Goal: Navigation & Orientation: Understand site structure

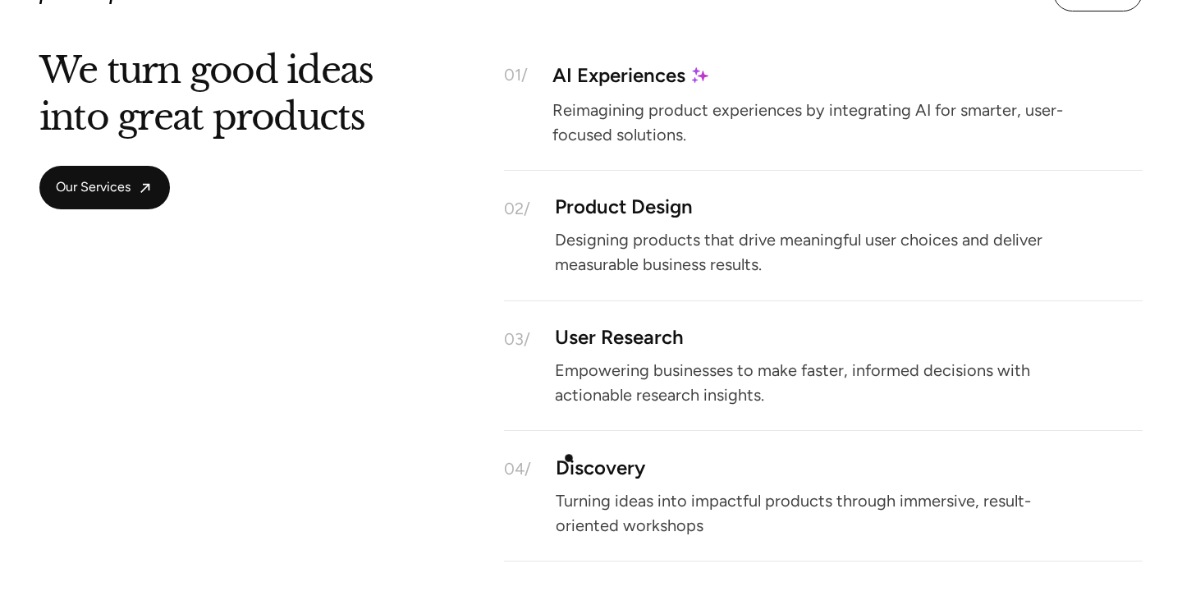
scroll to position [615, 0]
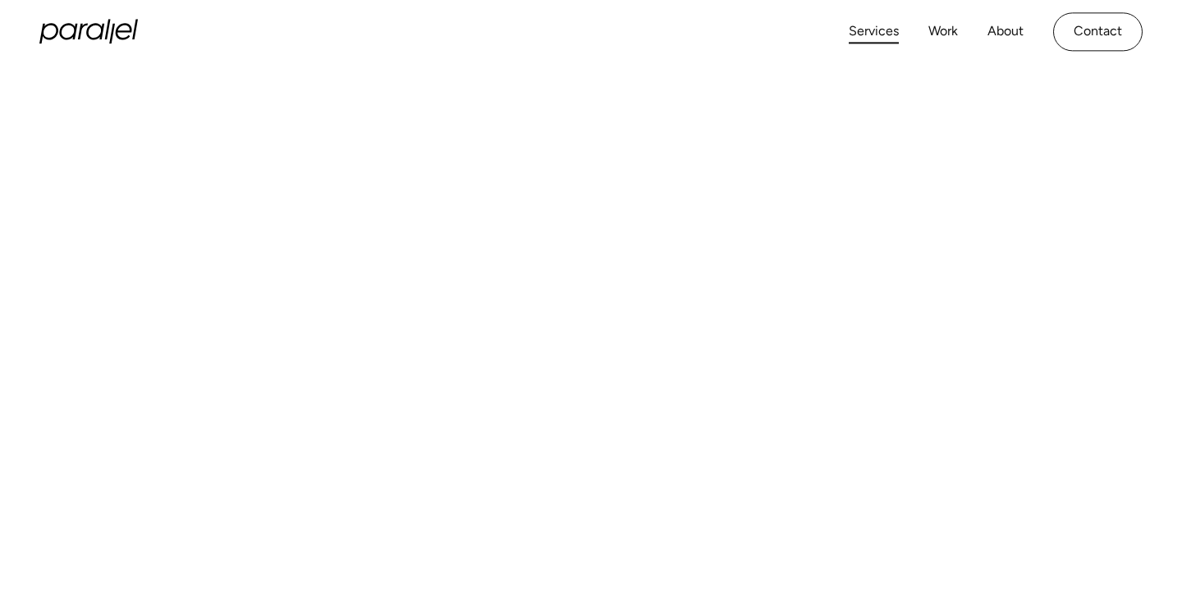
click at [873, 28] on link "Services" at bounding box center [873, 32] width 50 height 24
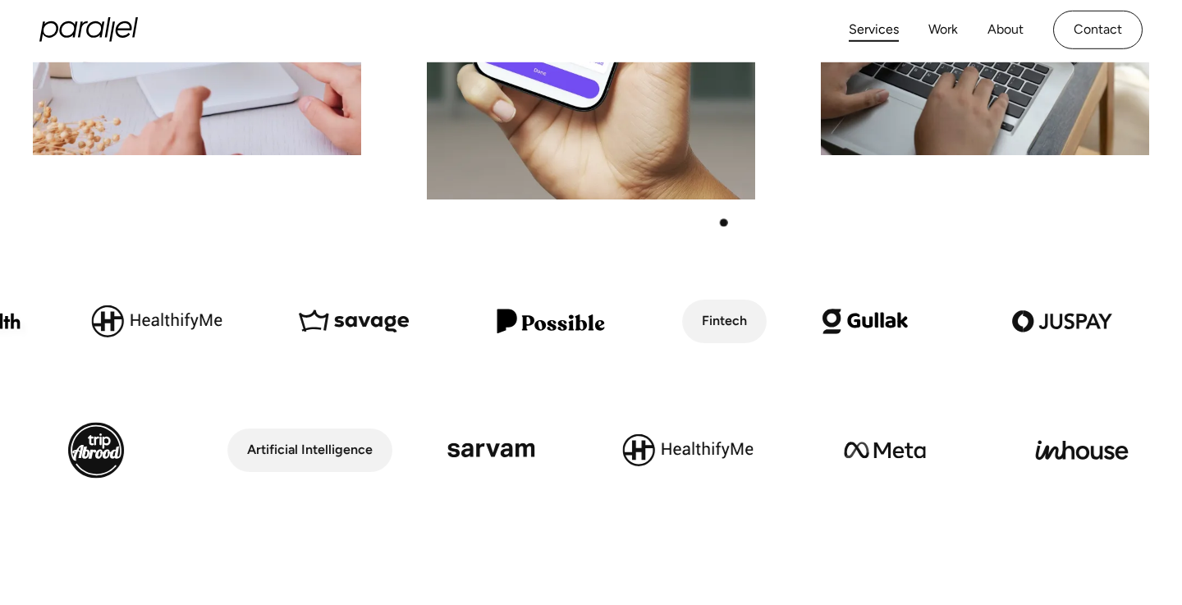
scroll to position [434, 0]
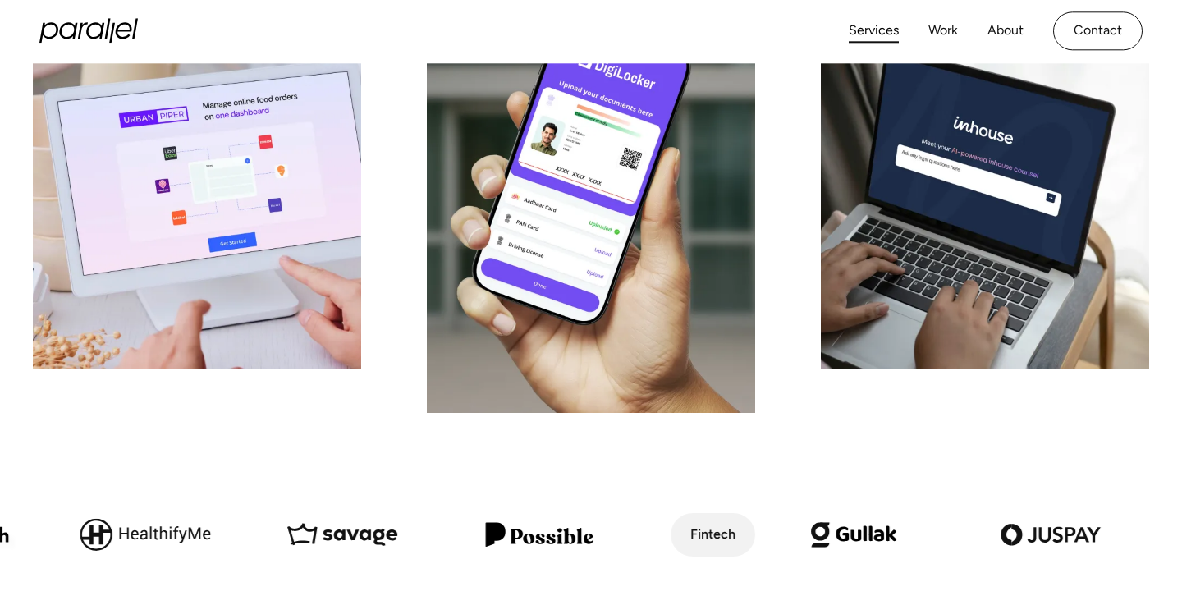
click at [945, 12] on div "Services Work About Careers Contact" at bounding box center [995, 30] width 294 height 39
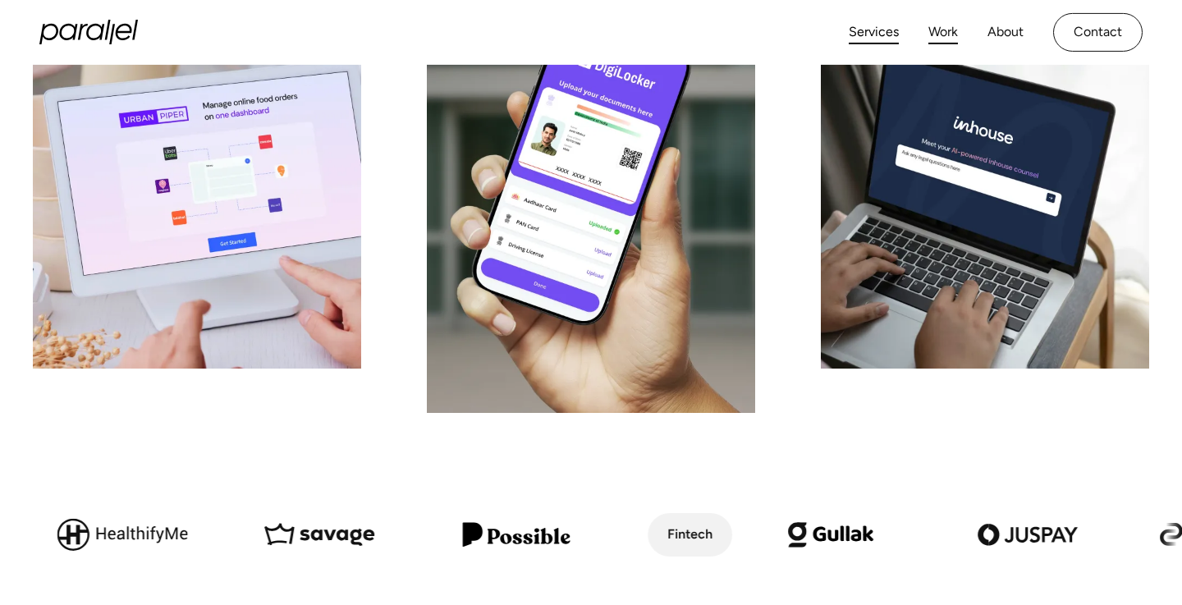
click at [942, 25] on link "Work" at bounding box center [943, 33] width 30 height 24
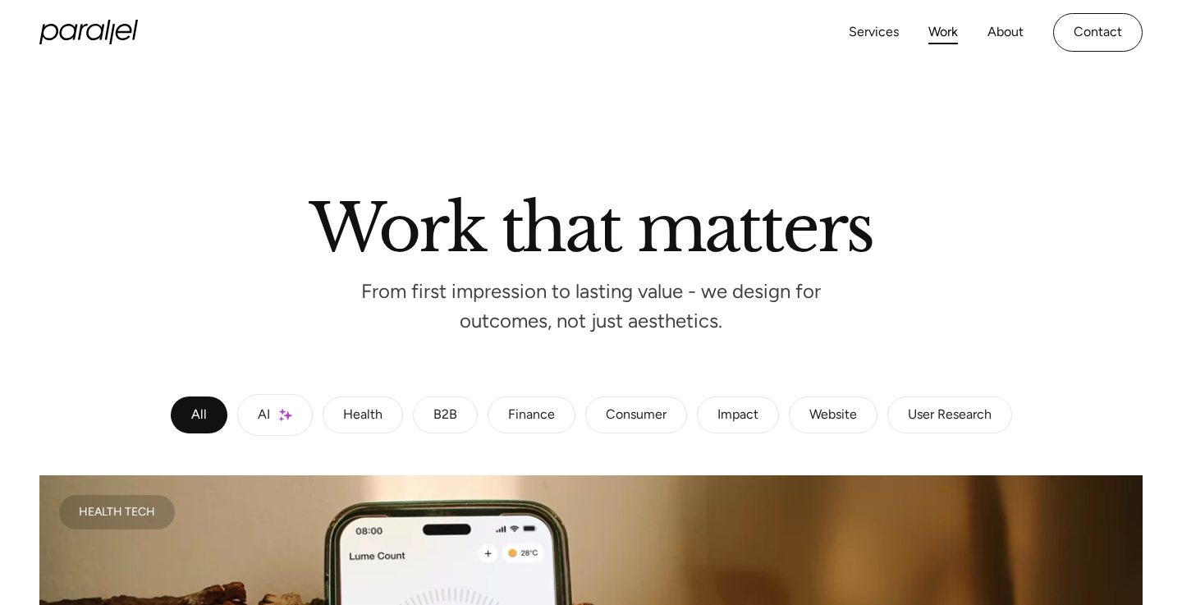
scroll to position [416, 0]
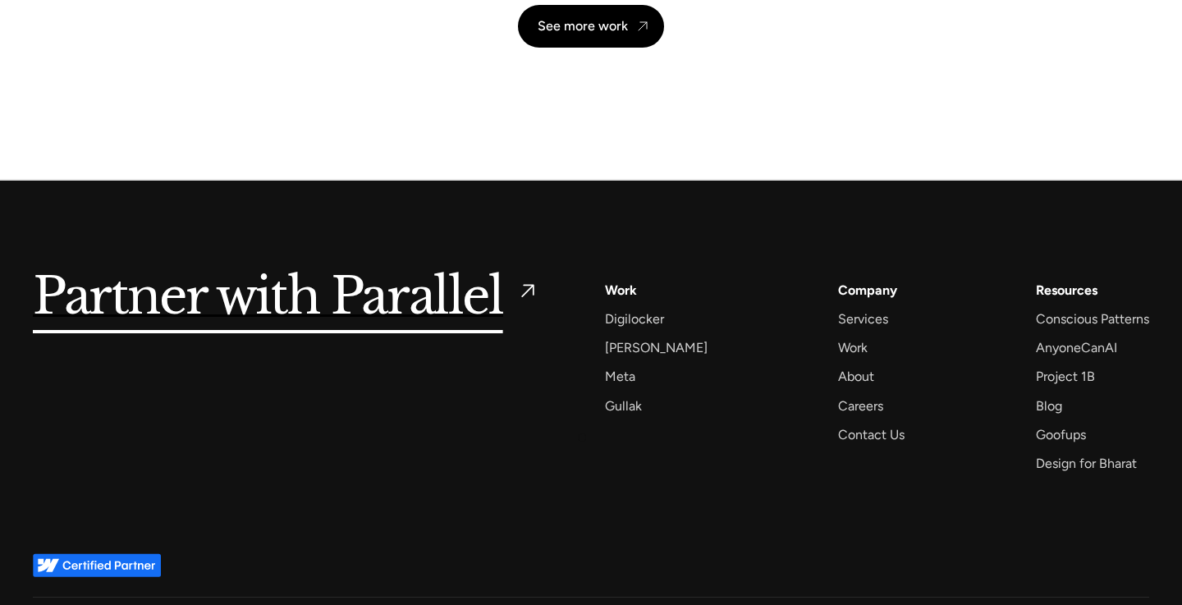
scroll to position [3968, 0]
